Goal: Task Accomplishment & Management: Manage account settings

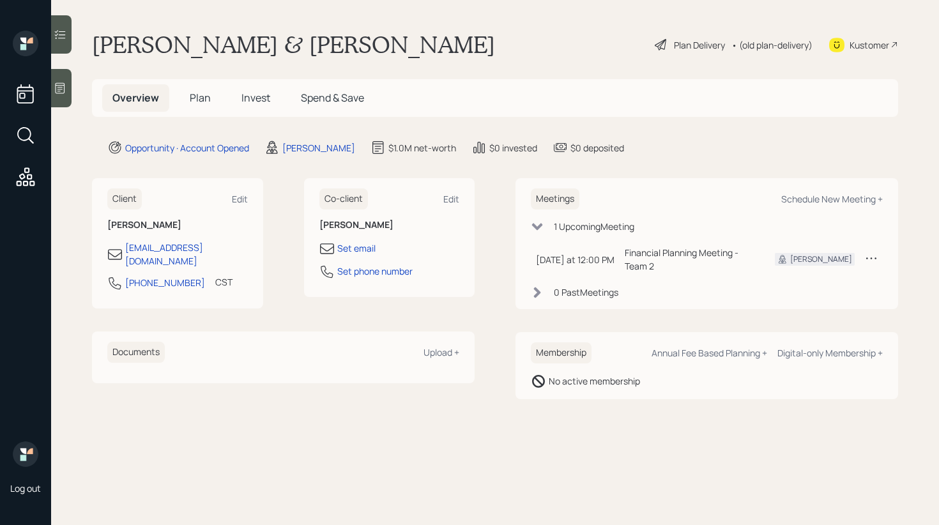
click at [264, 103] on span "Invest" at bounding box center [255, 98] width 29 height 14
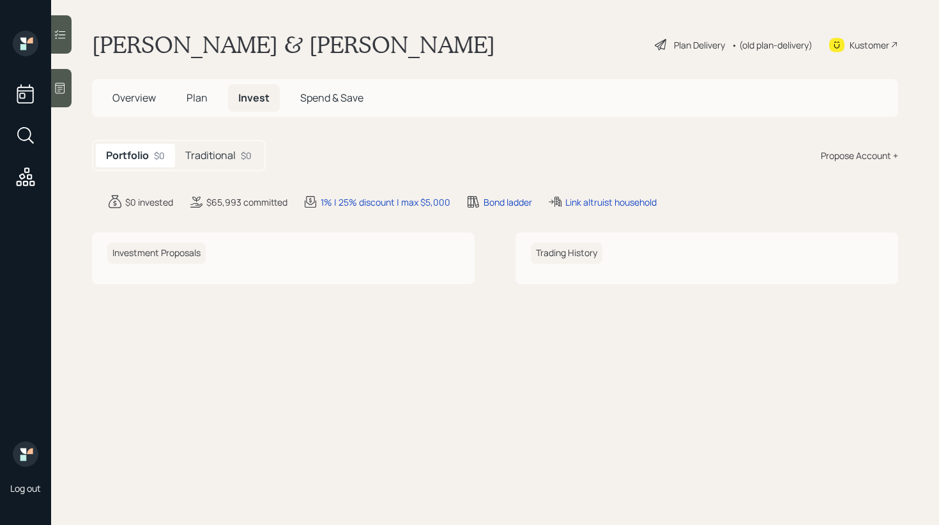
click at [231, 157] on h5 "Traditional" at bounding box center [210, 155] width 50 height 12
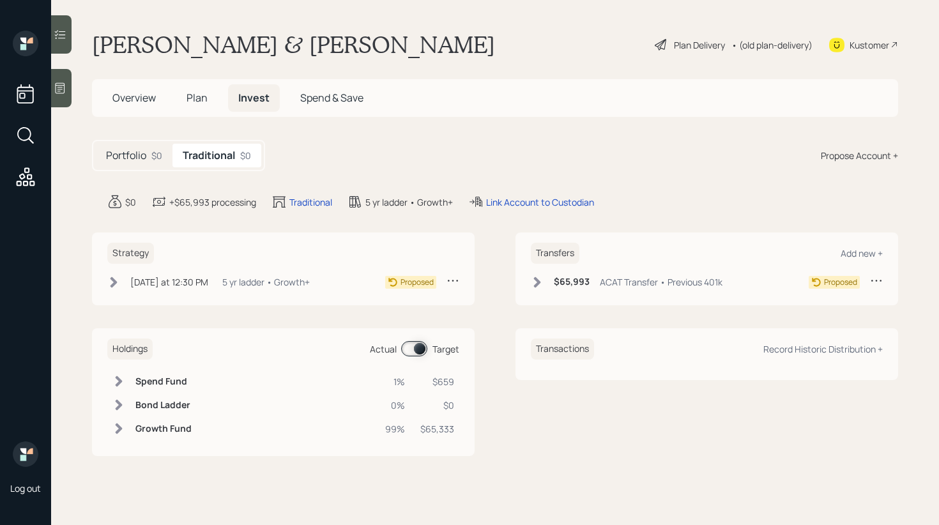
click at [149, 98] on span "Overview" at bounding box center [133, 98] width 43 height 14
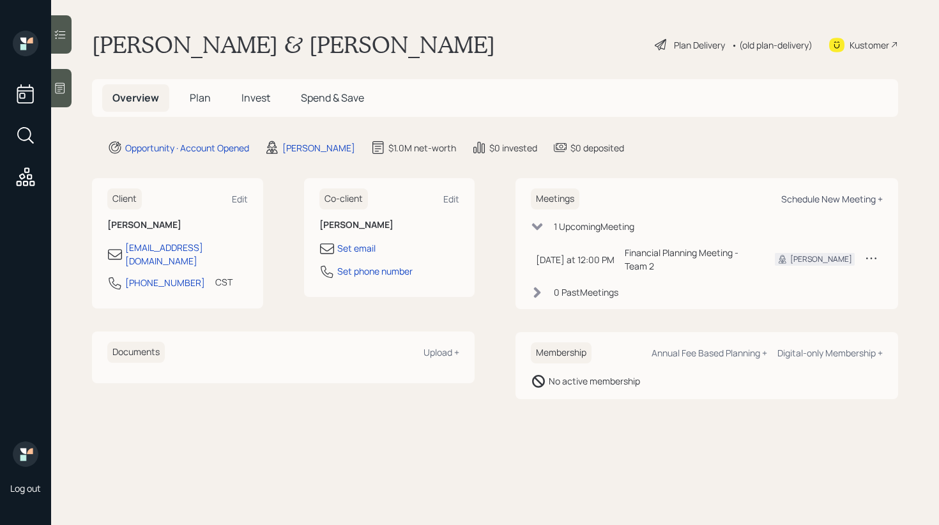
click at [815, 195] on div "Schedule New Meeting +" at bounding box center [832, 199] width 102 height 12
select select "f14b762f-c7c2-4b89-9227-8fa891345eea"
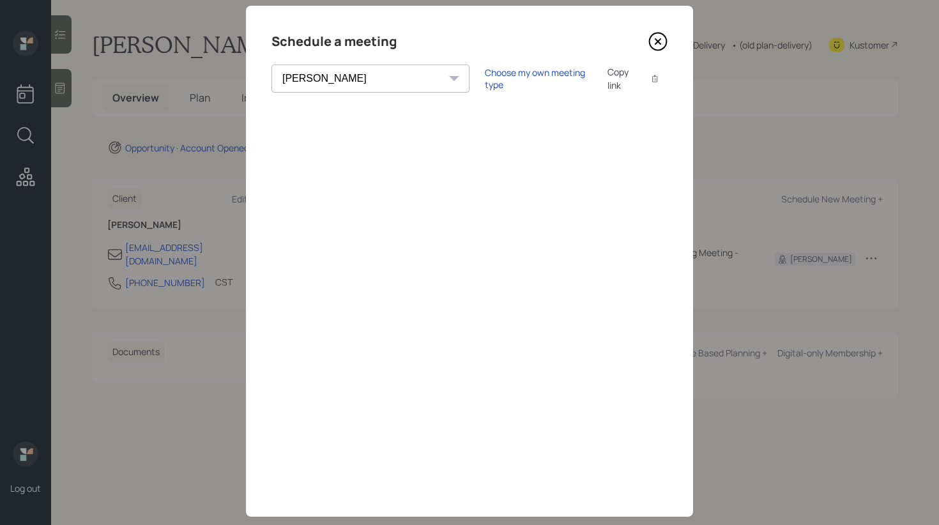
scroll to position [24, 0]
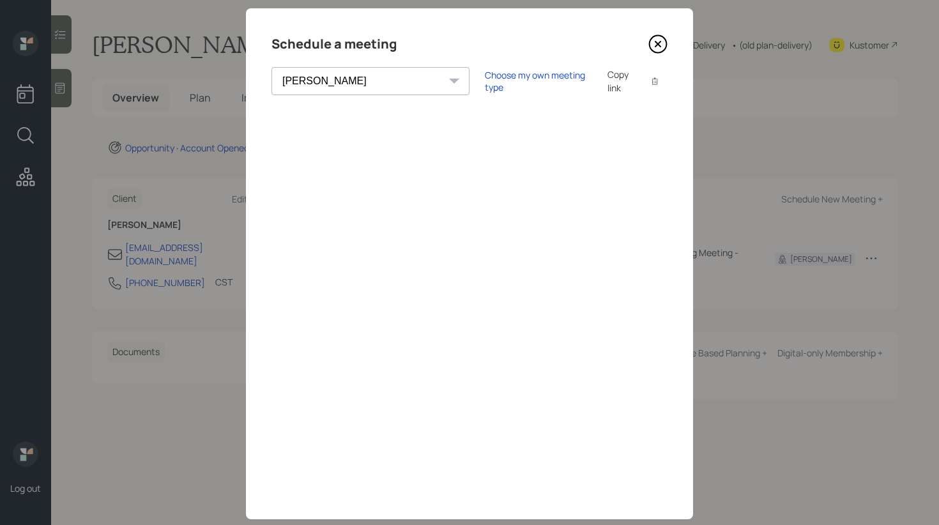
click at [651, 49] on icon at bounding box center [657, 43] width 19 height 19
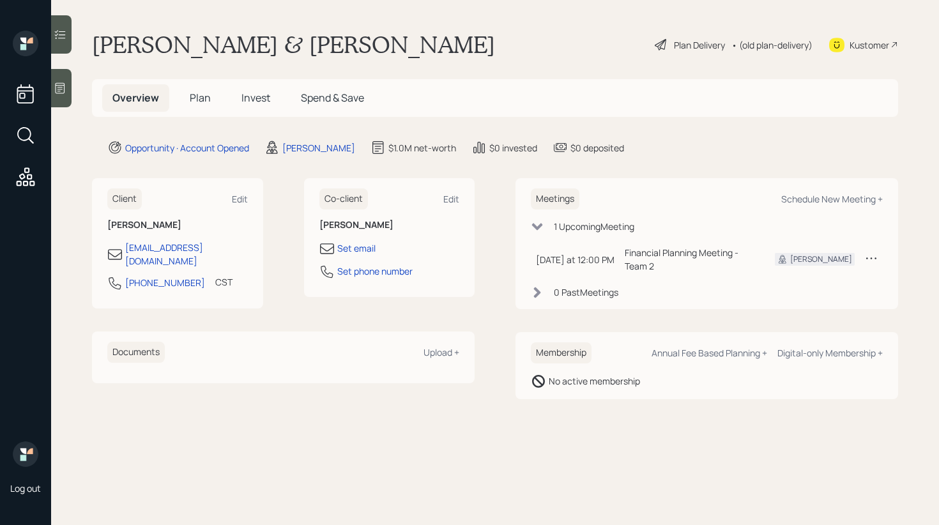
click at [259, 92] on span "Invest" at bounding box center [255, 98] width 29 height 14
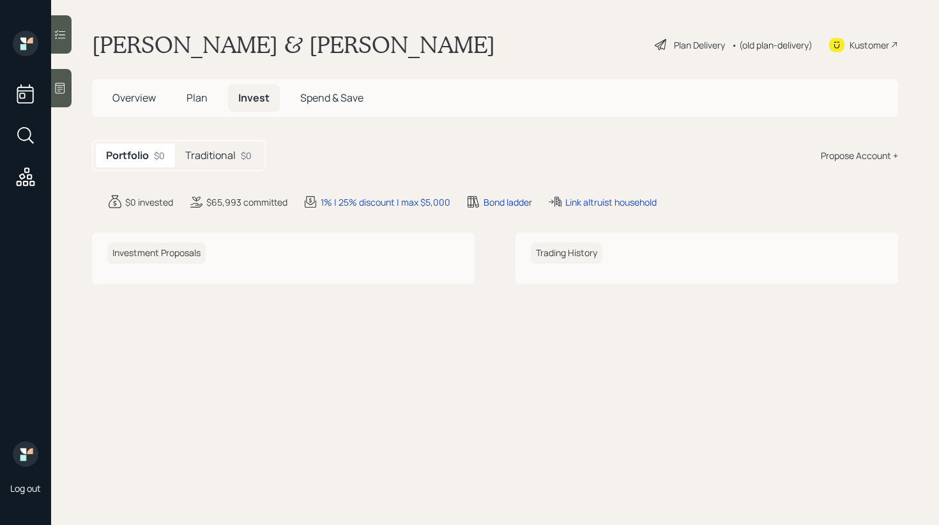
click at [266, 99] on span "Invest" at bounding box center [253, 98] width 31 height 14
click at [225, 158] on h5 "Traditional" at bounding box center [210, 155] width 50 height 12
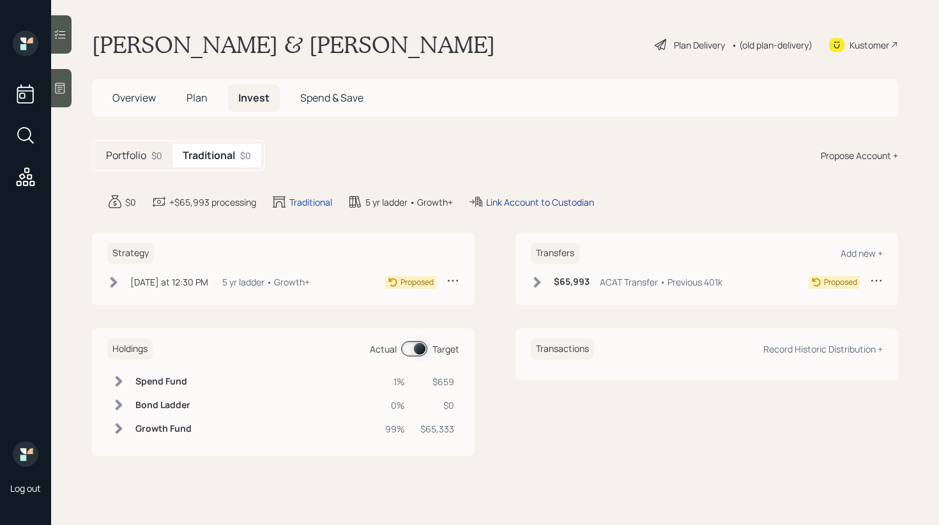
click at [533, 201] on div "Link Account to Custodian" at bounding box center [540, 201] width 108 height 13
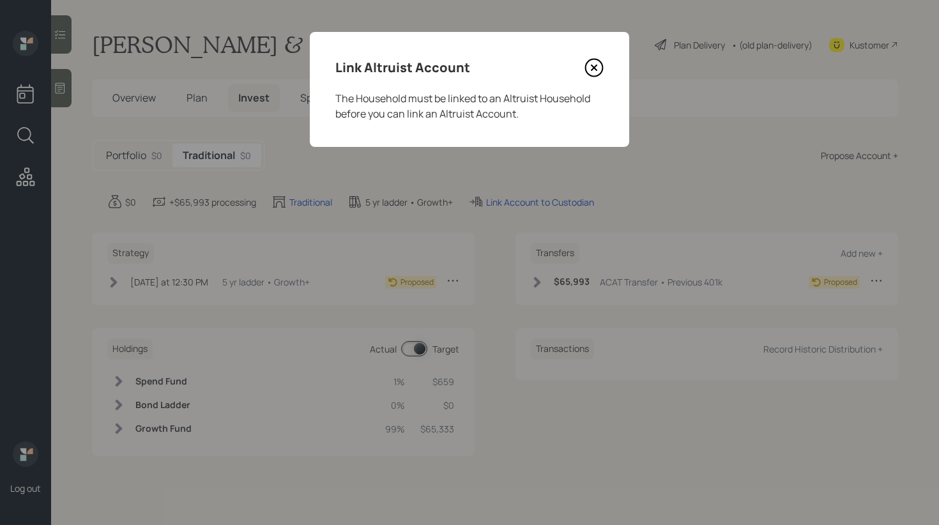
click at [596, 73] on icon at bounding box center [593, 67] width 19 height 19
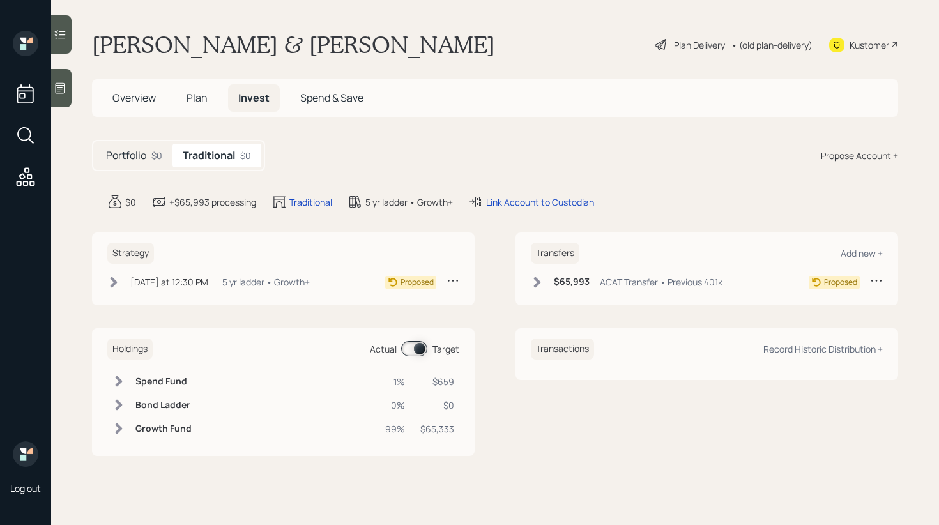
click at [882, 51] on div "Kustomer" at bounding box center [863, 45] width 69 height 28
click at [533, 287] on icon at bounding box center [537, 282] width 13 height 13
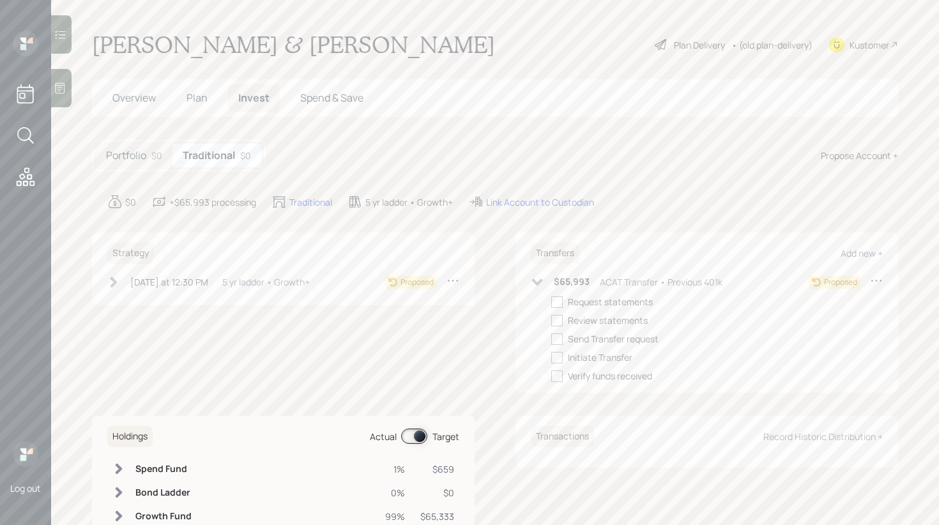
click at [206, 104] on span "Plan" at bounding box center [196, 98] width 21 height 14
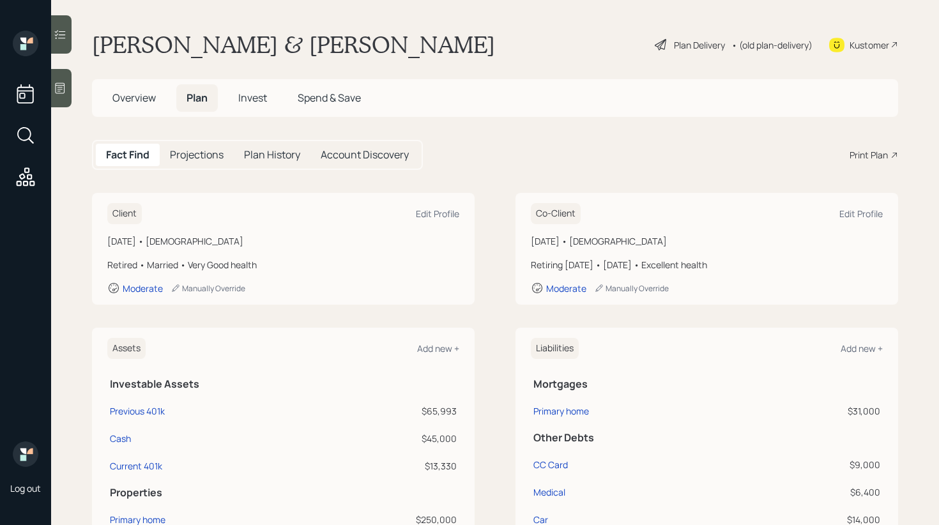
click at [875, 156] on div "Print Plan" at bounding box center [868, 154] width 38 height 13
click at [57, 98] on div at bounding box center [61, 88] width 20 height 38
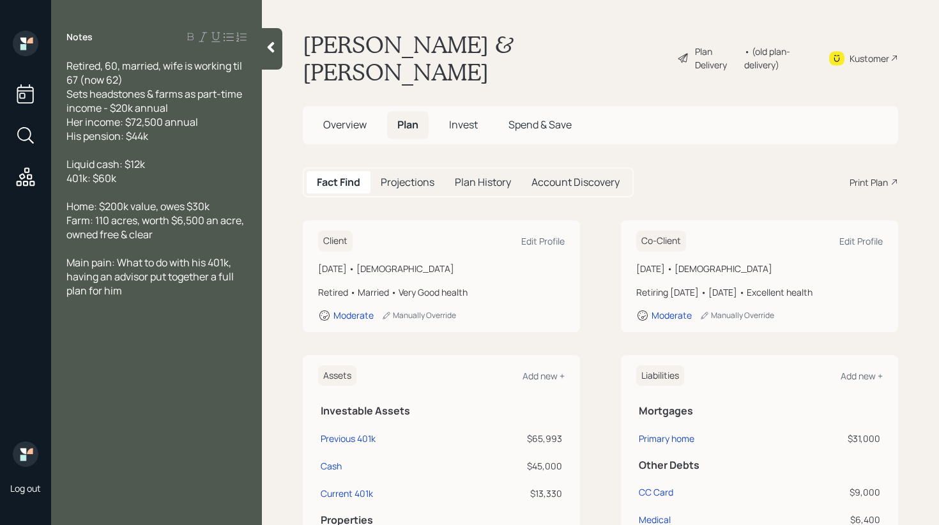
click at [275, 42] on icon at bounding box center [270, 47] width 13 height 13
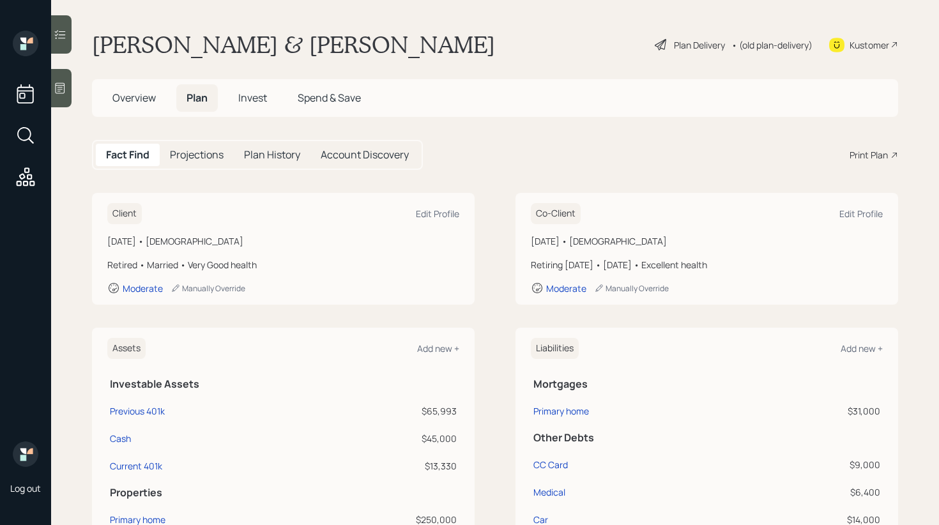
click at [254, 98] on span "Invest" at bounding box center [252, 98] width 29 height 14
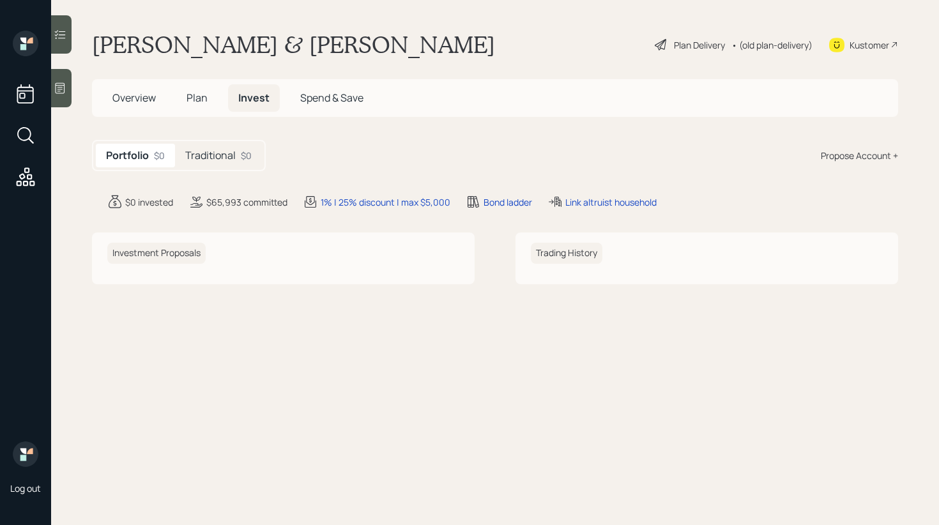
click at [204, 169] on div "Portfolio $0 Traditional $0" at bounding box center [179, 155] width 174 height 31
click at [227, 147] on div "Traditional $0" at bounding box center [218, 156] width 87 height 24
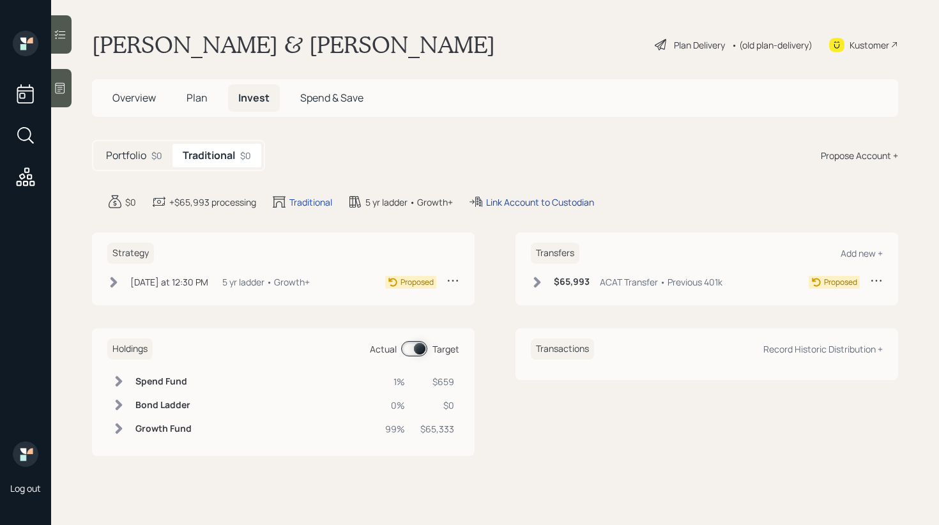
click at [522, 201] on div "Link Account to Custodian" at bounding box center [540, 201] width 108 height 13
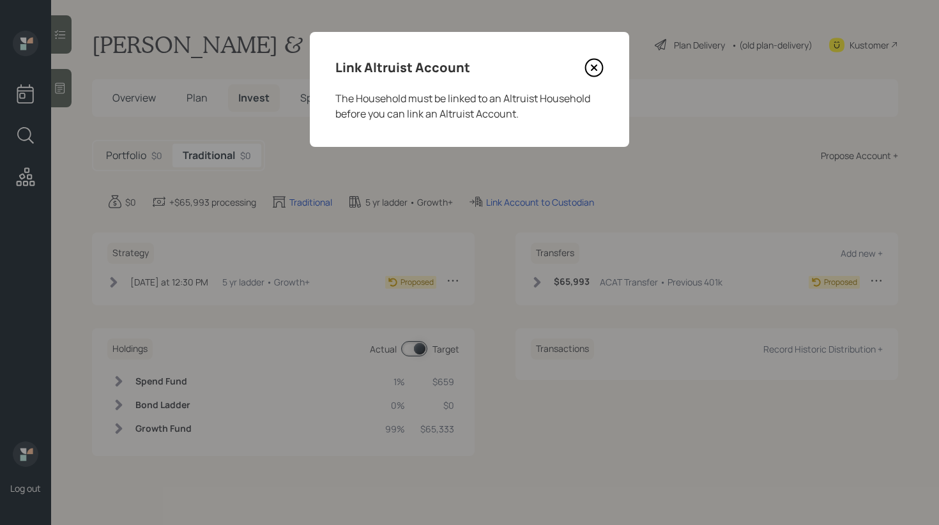
click at [598, 65] on icon at bounding box center [593, 67] width 19 height 19
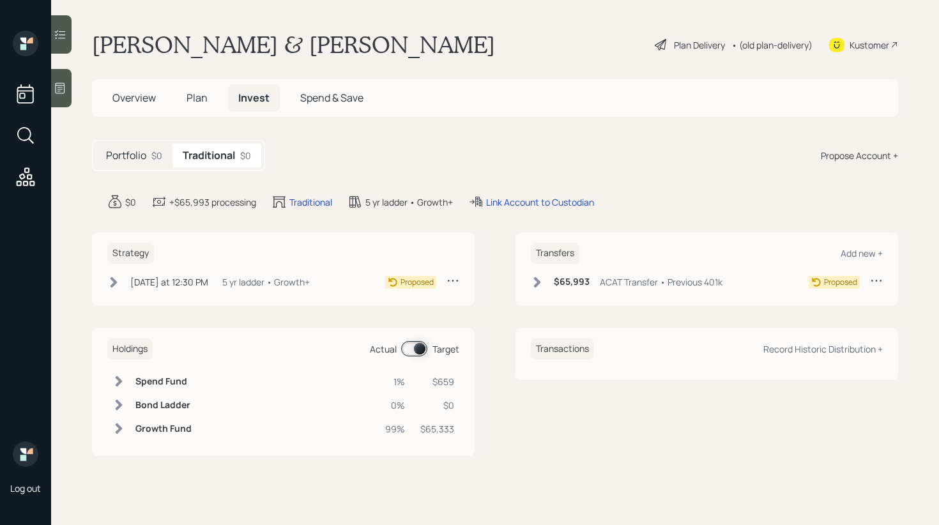
click at [531, 282] on icon at bounding box center [537, 282] width 13 height 13
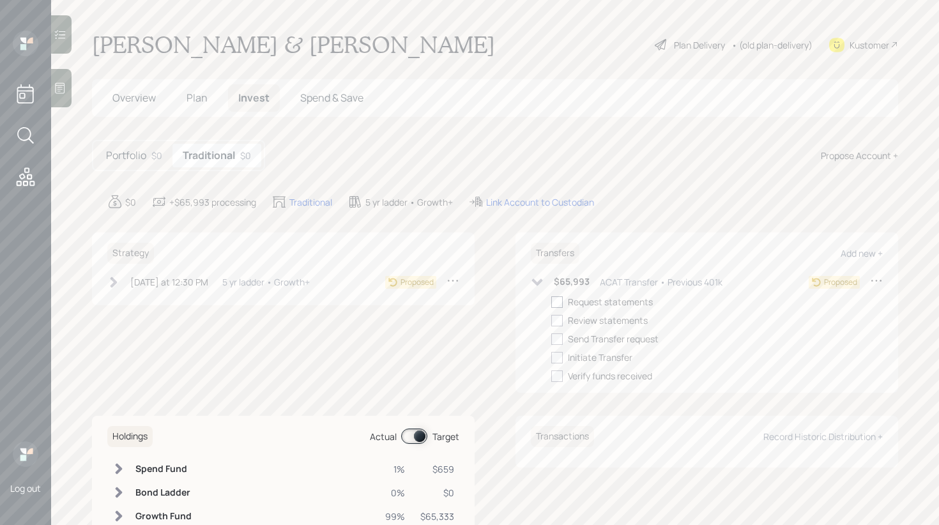
click at [556, 303] on div at bounding box center [556, 301] width 11 height 11
click at [551, 302] on input "checkbox" at bounding box center [550, 301] width 1 height 1
checkbox input "true"
